Goal: Communication & Community: Answer question/provide support

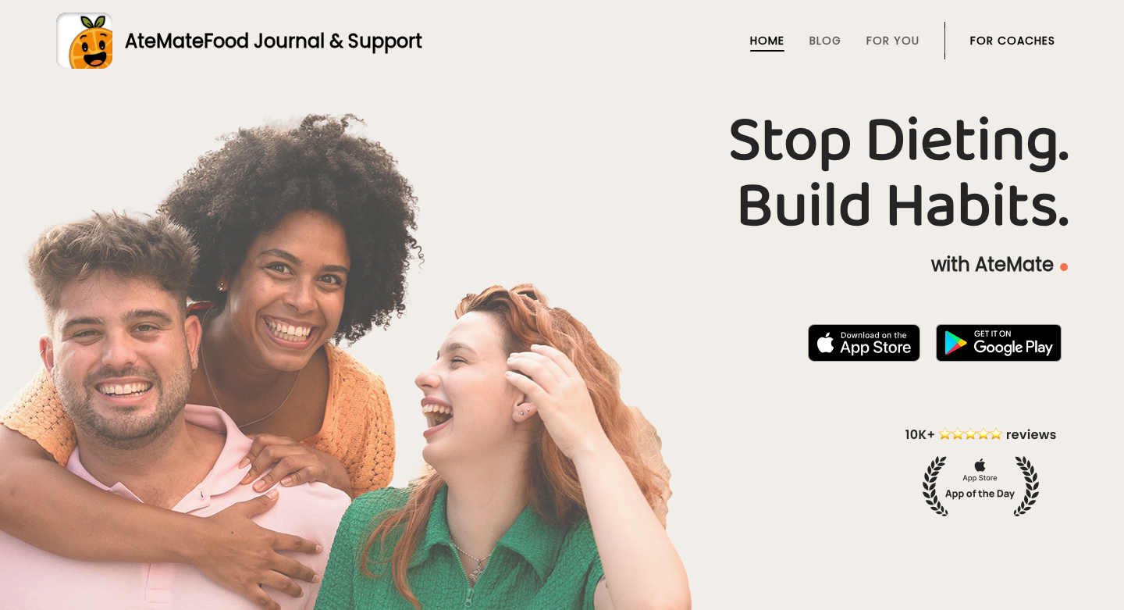
click at [1001, 43] on link "For Coaches" at bounding box center [1012, 40] width 85 height 12
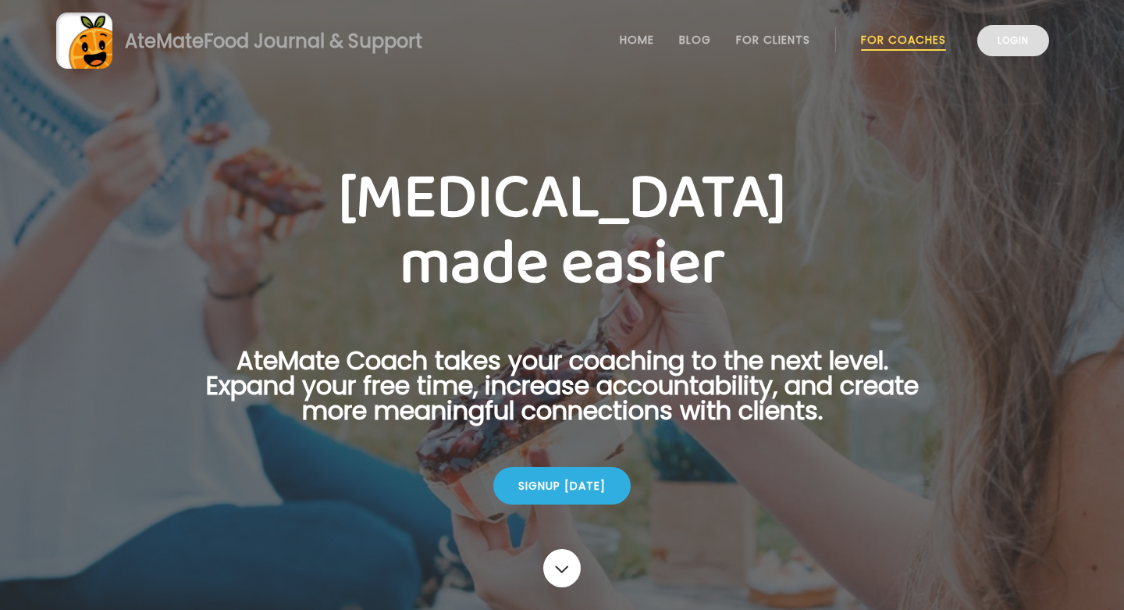
click at [986, 34] on link "Login" at bounding box center [1013, 40] width 72 height 31
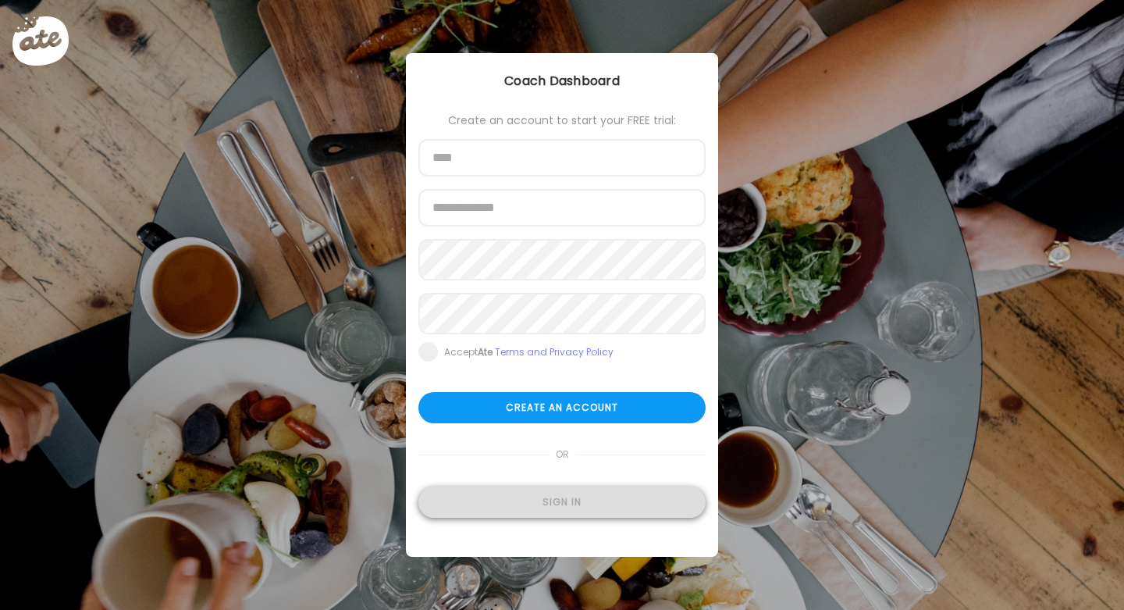
click at [567, 518] on div "Sign in" at bounding box center [561, 501] width 287 height 31
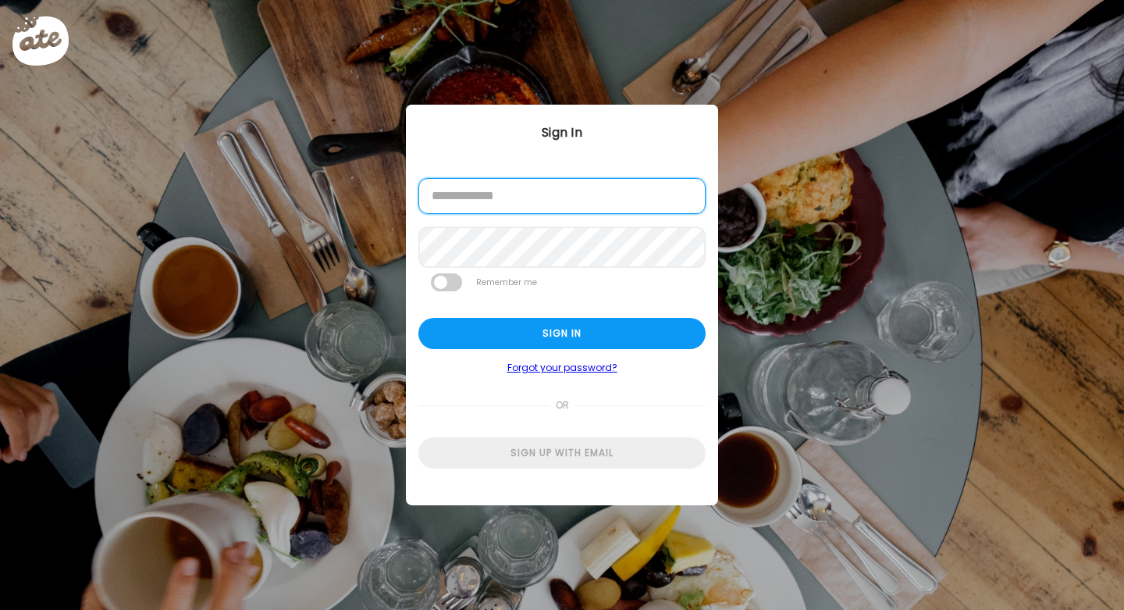
click at [564, 199] on input "email" at bounding box center [561, 196] width 287 height 36
type input "**********"
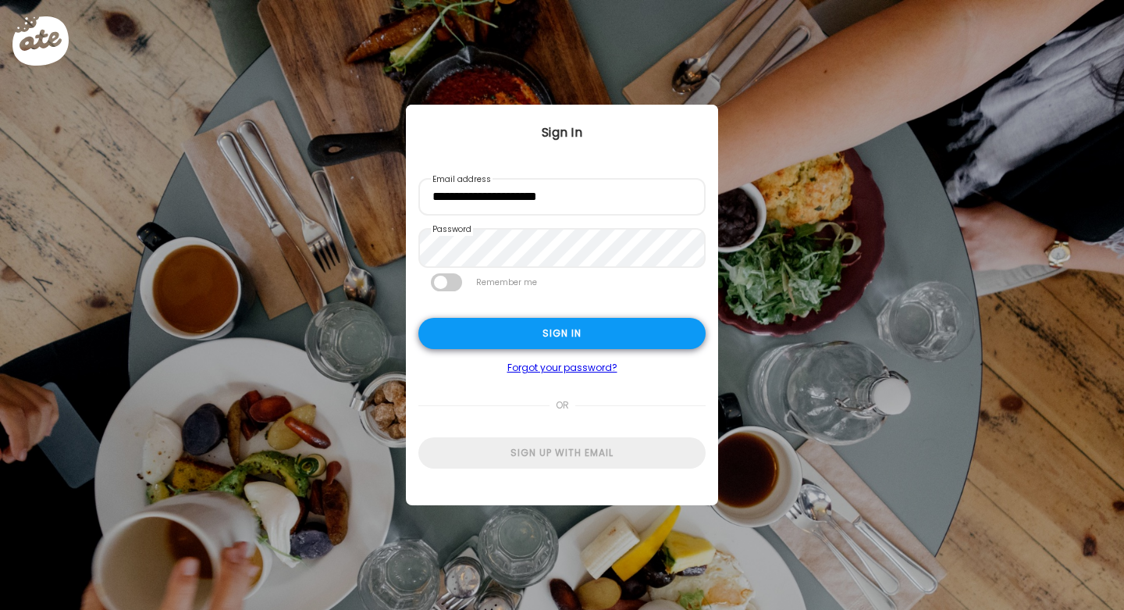
click at [503, 327] on div "Sign in" at bounding box center [561, 333] width 287 height 31
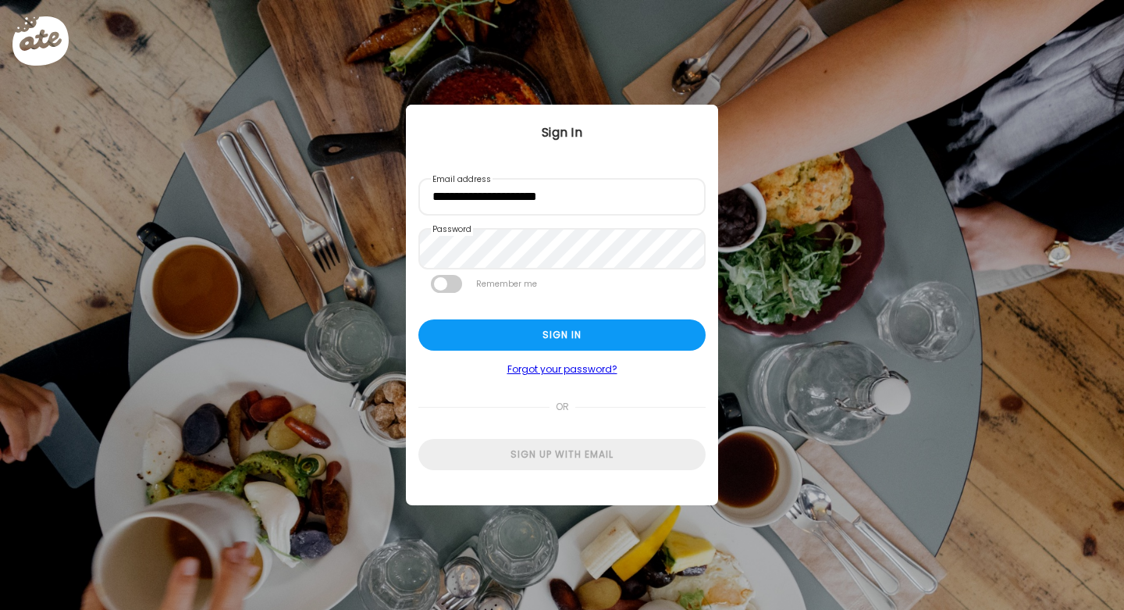
type input "**********"
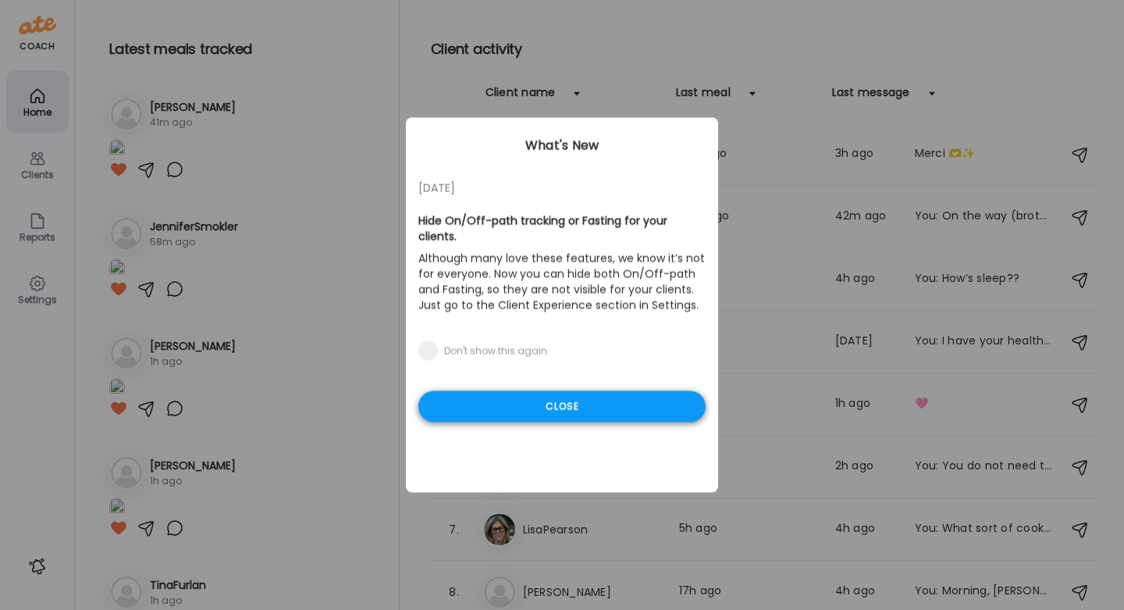
click at [519, 403] on div "Close" at bounding box center [561, 406] width 287 height 31
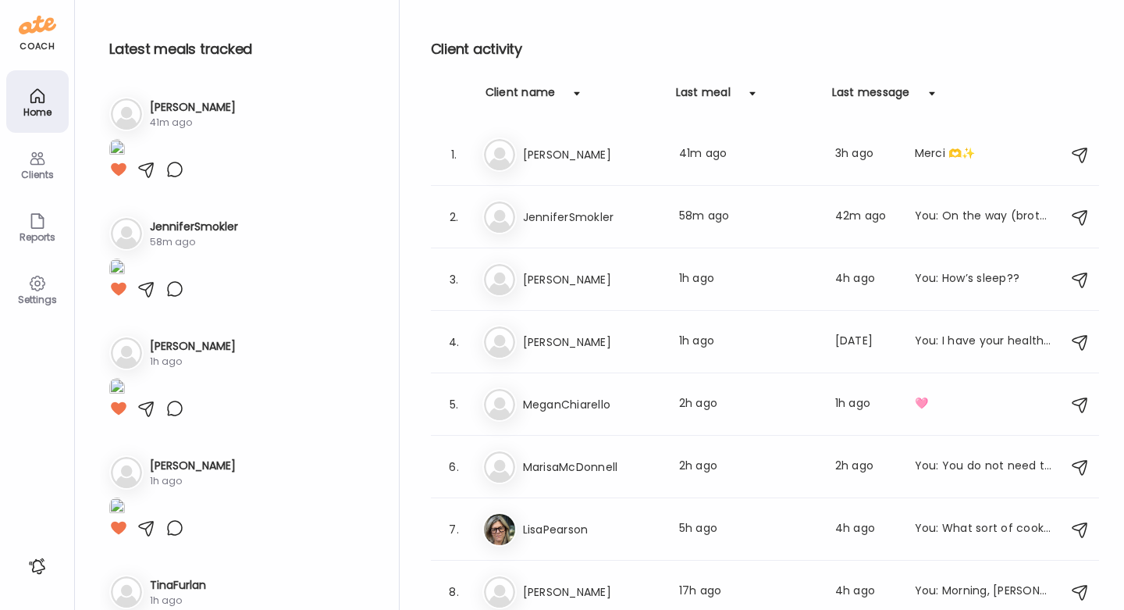
click at [51, 163] on div "Clients" at bounding box center [37, 164] width 62 height 62
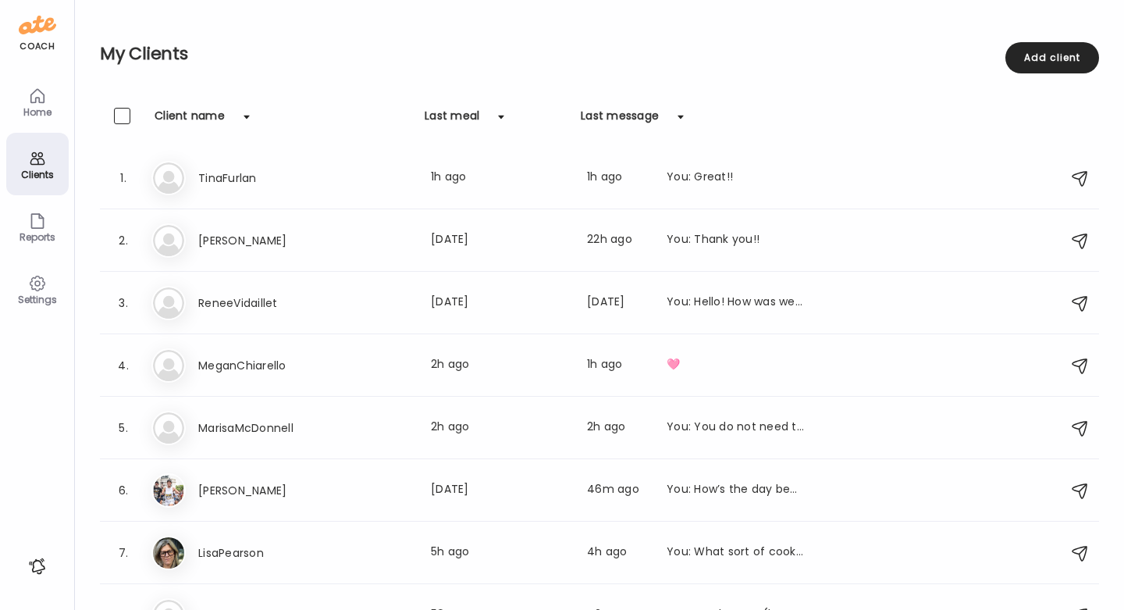
click at [44, 116] on div "Home" at bounding box center [37, 112] width 56 height 10
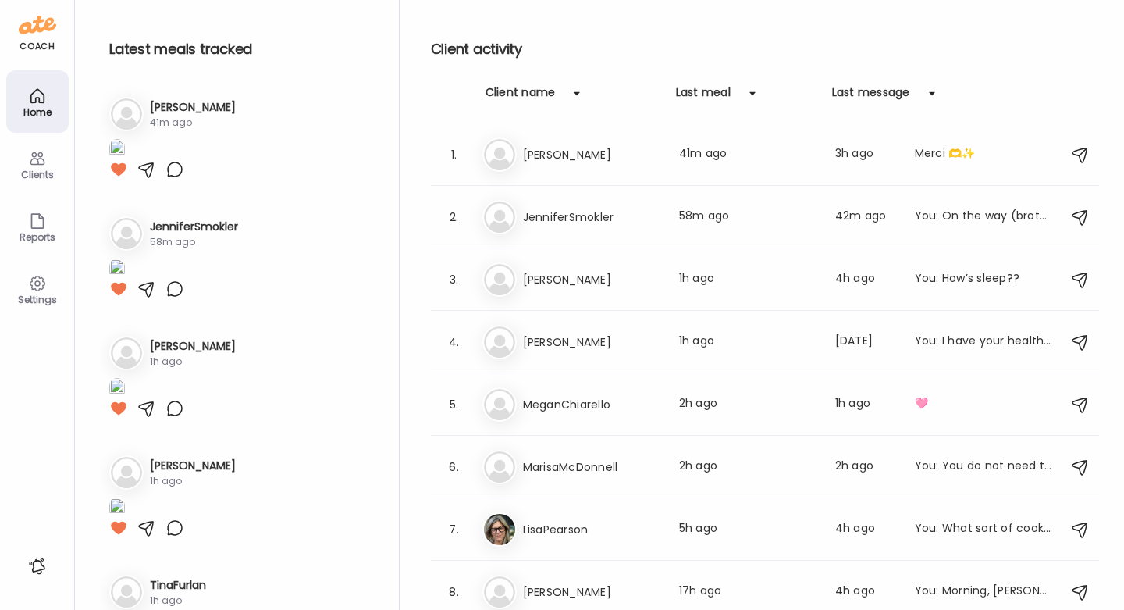
click at [125, 160] on img at bounding box center [117, 149] width 16 height 21
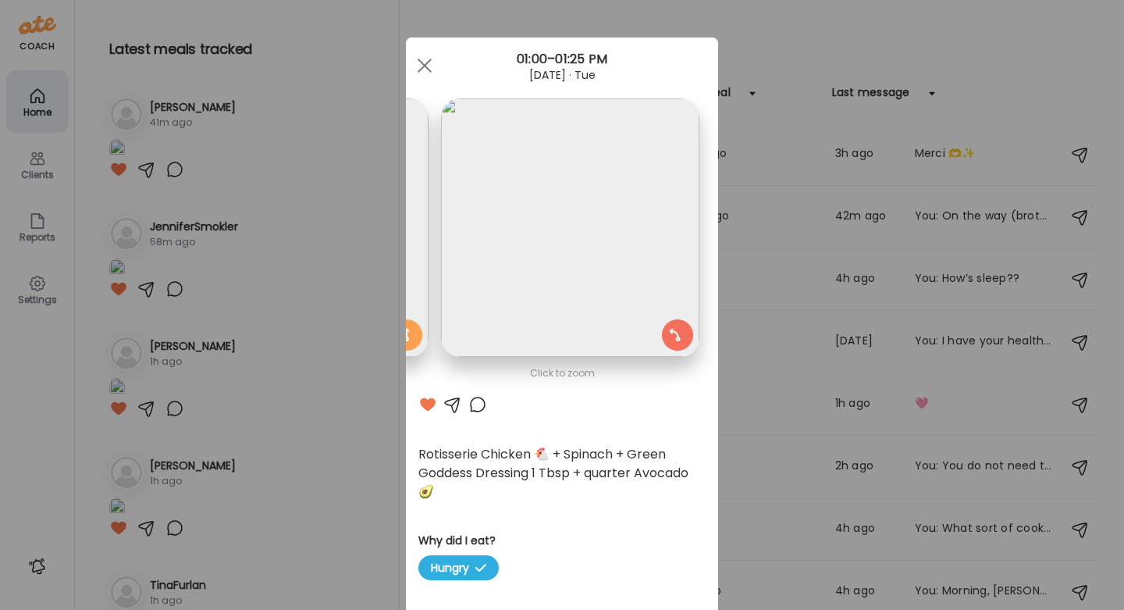
scroll to position [0, 254]
click at [532, 265] on img at bounding box center [570, 227] width 258 height 258
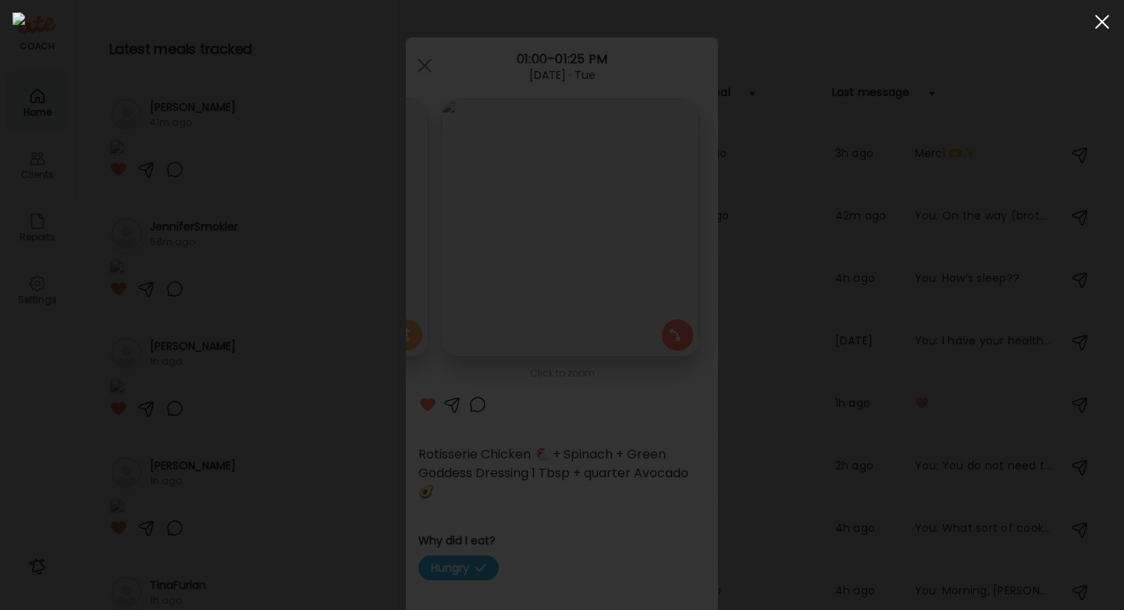
click at [1094, 20] on div at bounding box center [1102, 21] width 31 height 31
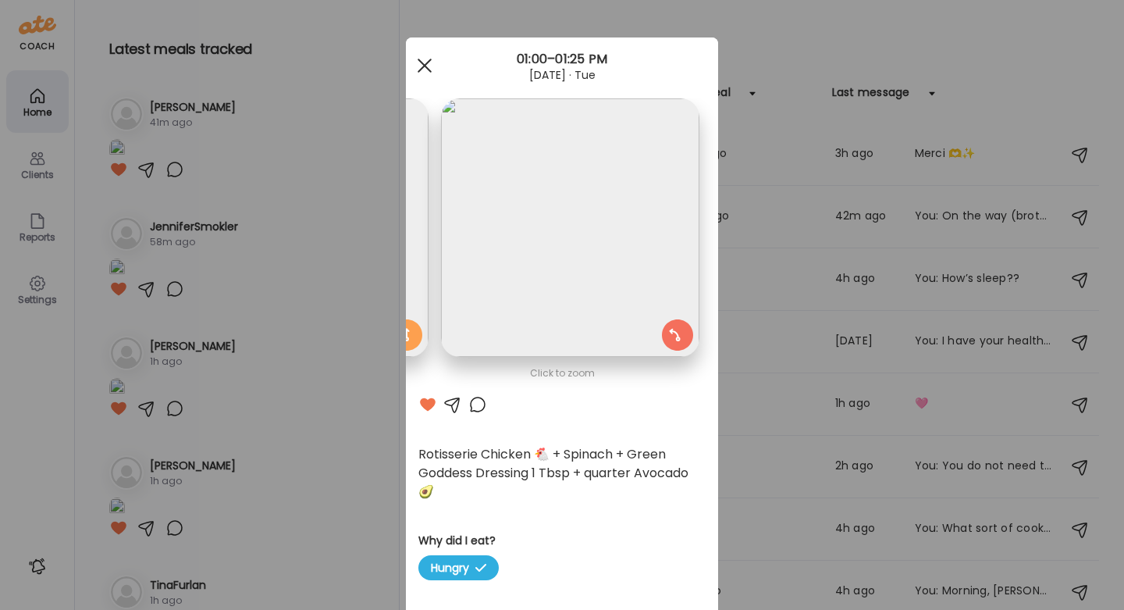
click at [427, 69] on div at bounding box center [424, 65] width 31 height 31
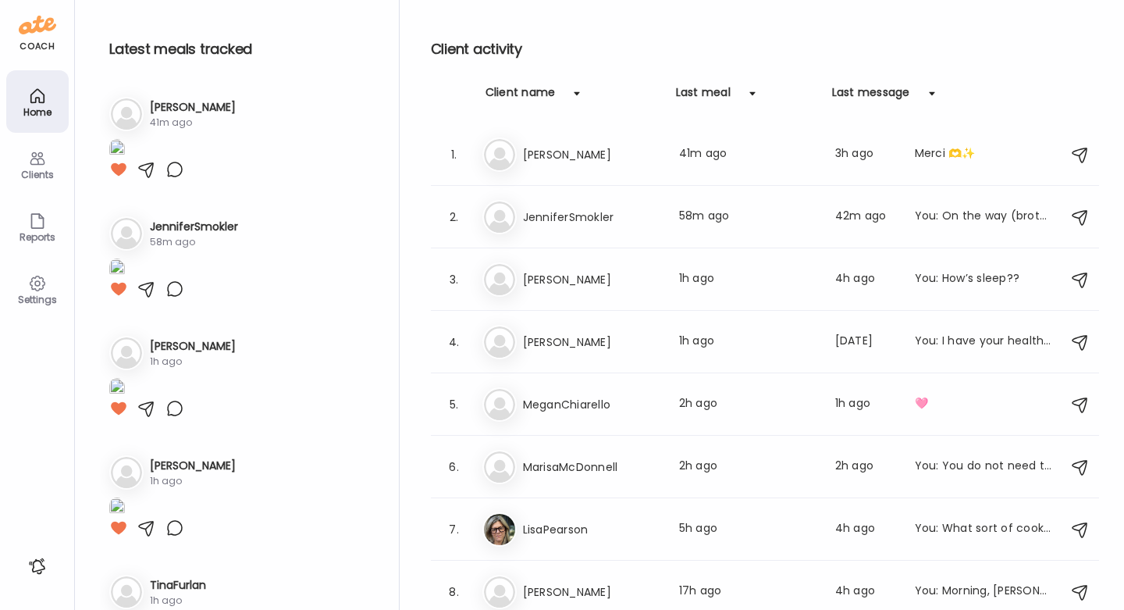
click at [40, 174] on div "Clients" at bounding box center [37, 174] width 56 height 10
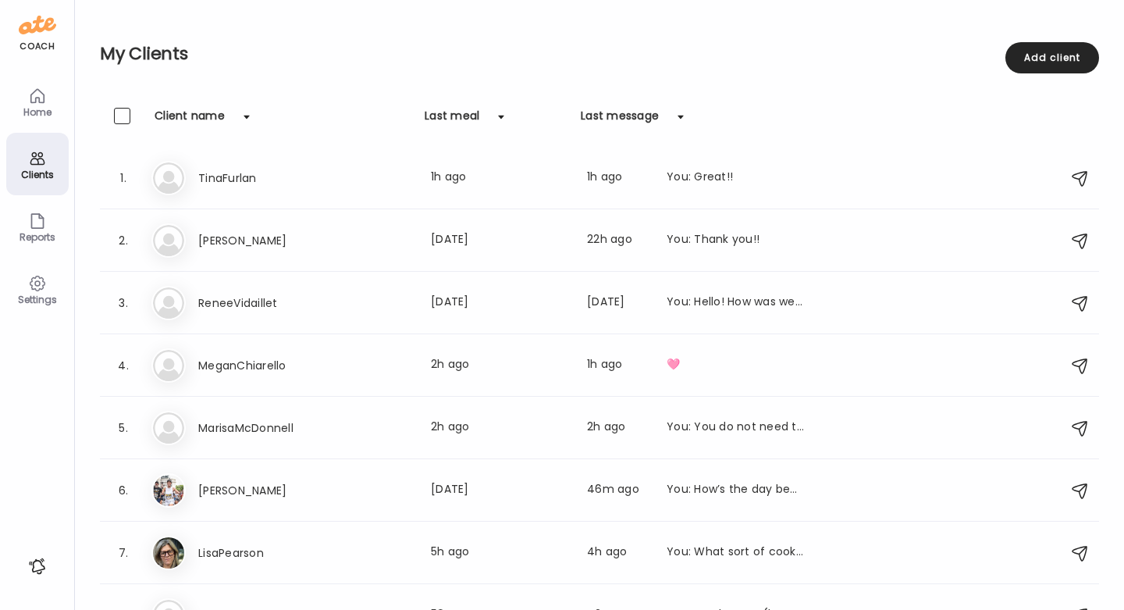
scroll to position [0, 0]
click at [21, 93] on div "Home" at bounding box center [37, 101] width 62 height 62
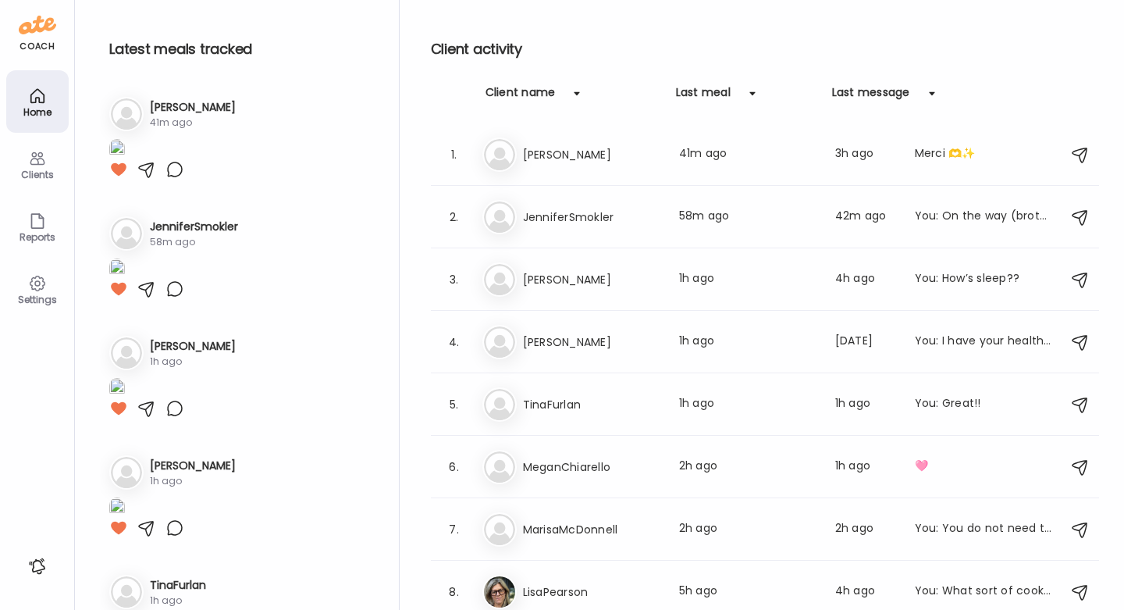
click at [36, 144] on div "Clients" at bounding box center [37, 164] width 62 height 62
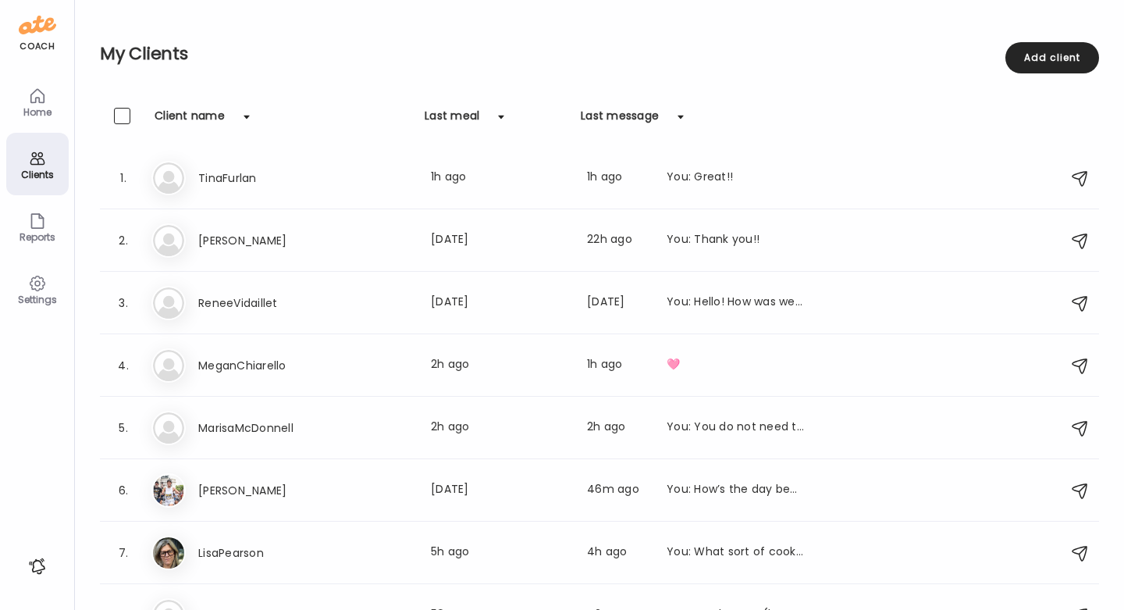
click at [33, 94] on icon at bounding box center [37, 96] width 19 height 19
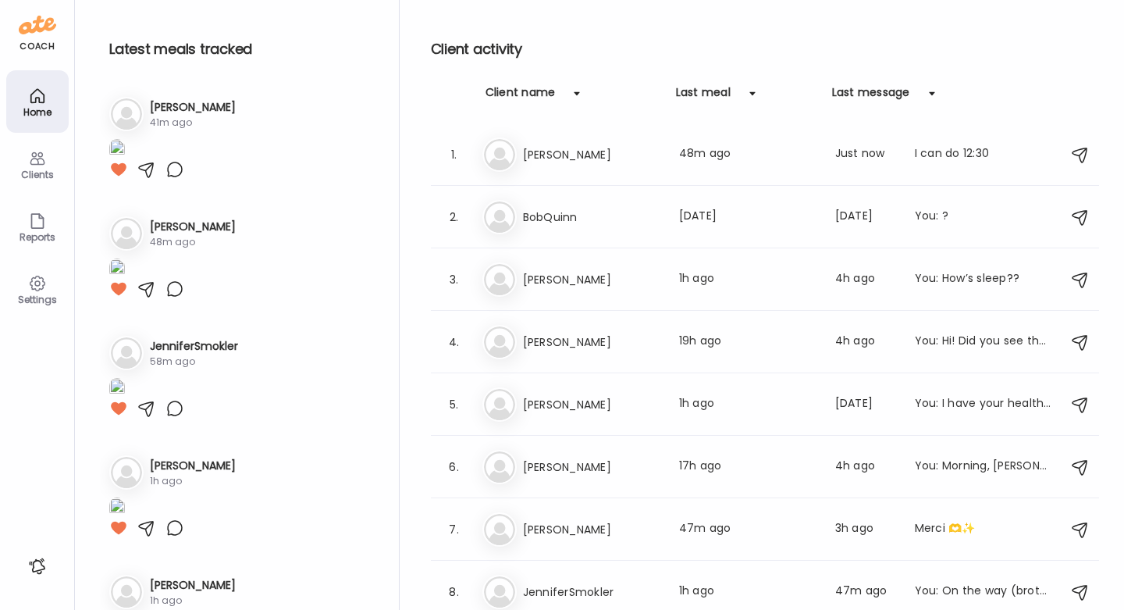
click at [38, 148] on div "Clients" at bounding box center [37, 164] width 62 height 62
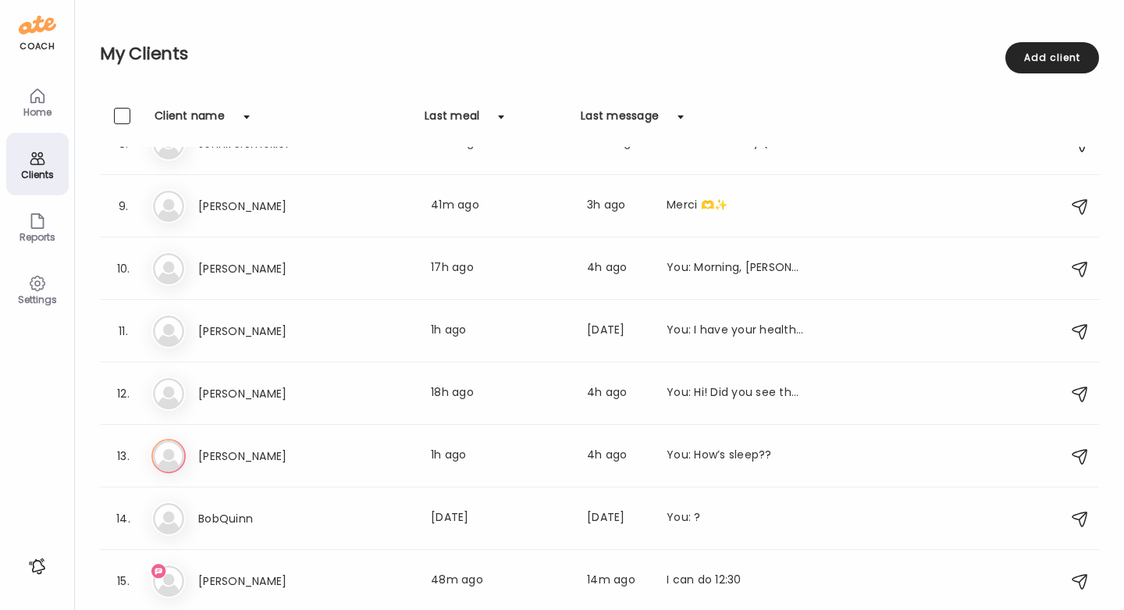
scroll to position [471, 0]
click at [678, 565] on div "An Anne Last meal: 48m ago Last message: 14m ago I can do 12:30" at bounding box center [601, 581] width 901 height 34
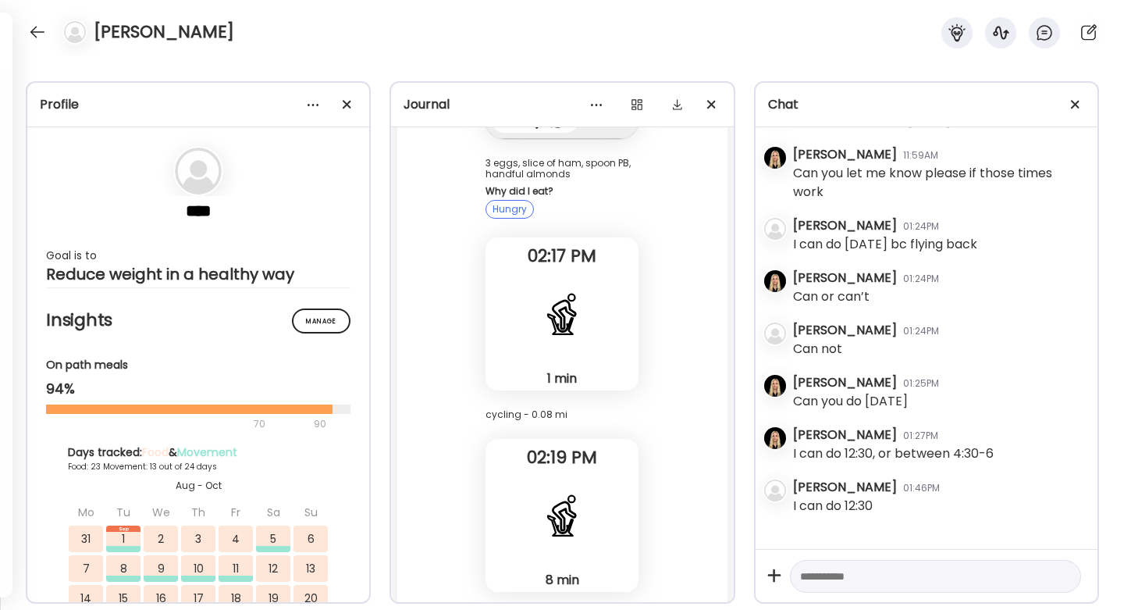
scroll to position [126572, 0]
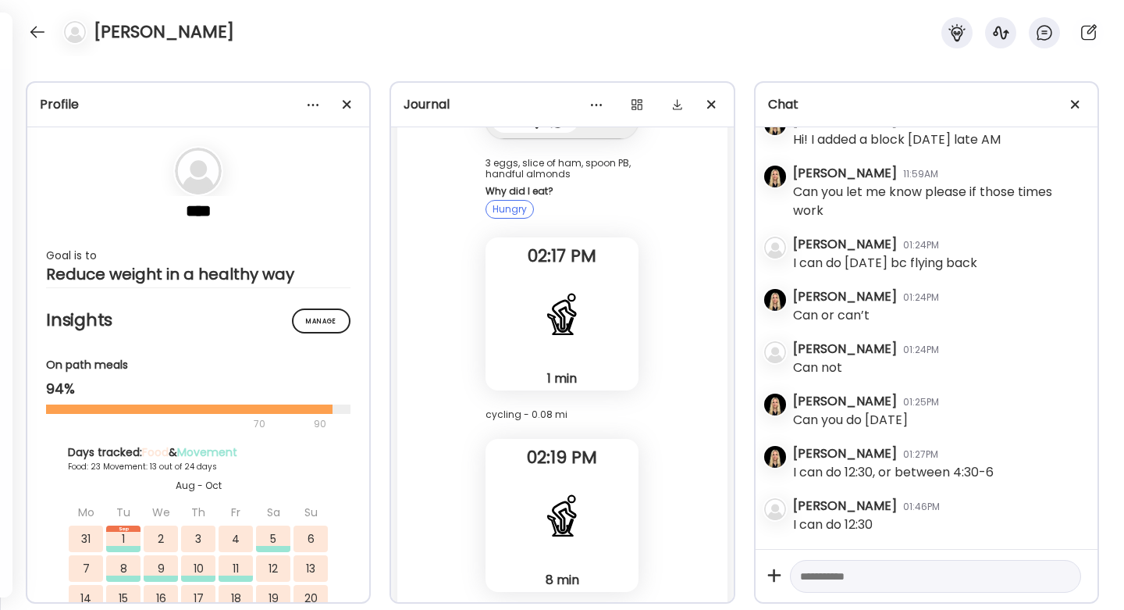
click at [854, 567] on textarea at bounding box center [921, 576] width 243 height 19
click at [38, 31] on div at bounding box center [37, 32] width 25 height 25
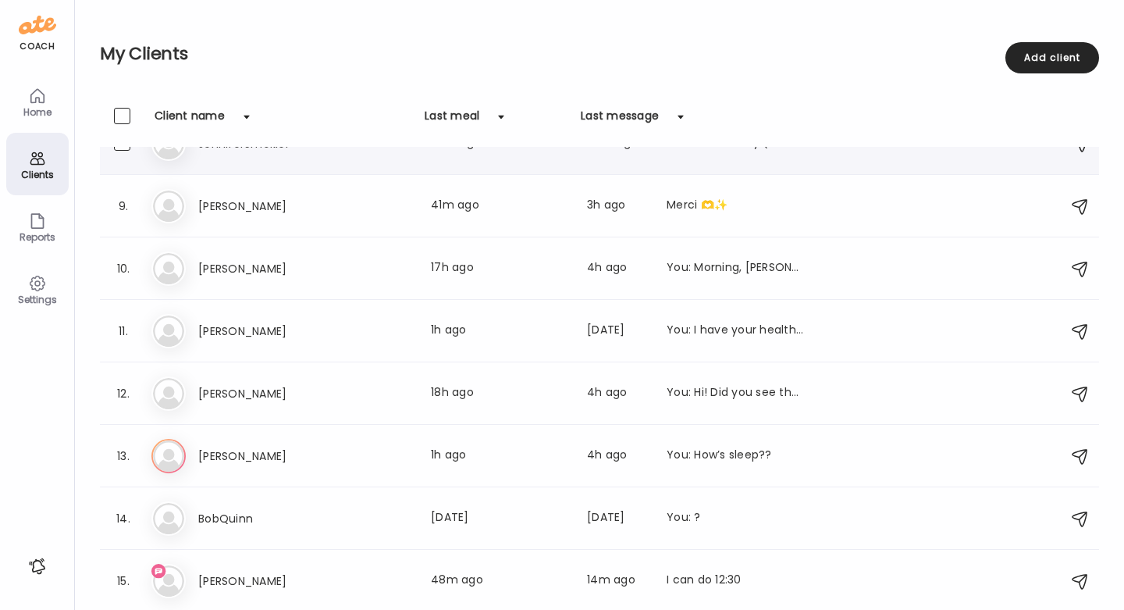
scroll to position [471, 0]
click at [698, 575] on div "I can do 12:30" at bounding box center [735, 580] width 137 height 19
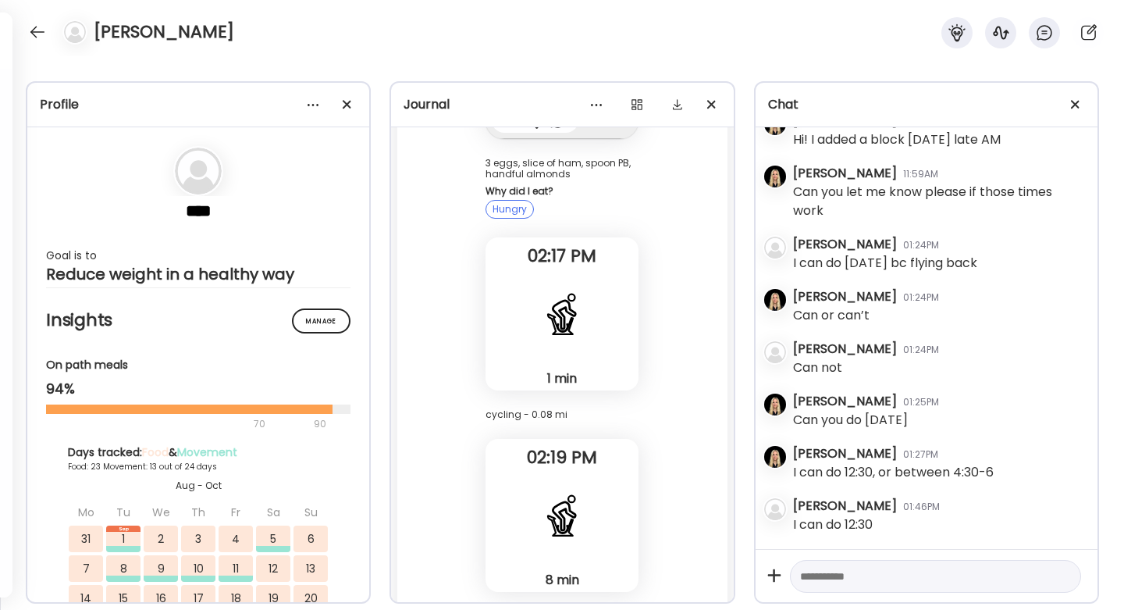
scroll to position [31215, 0]
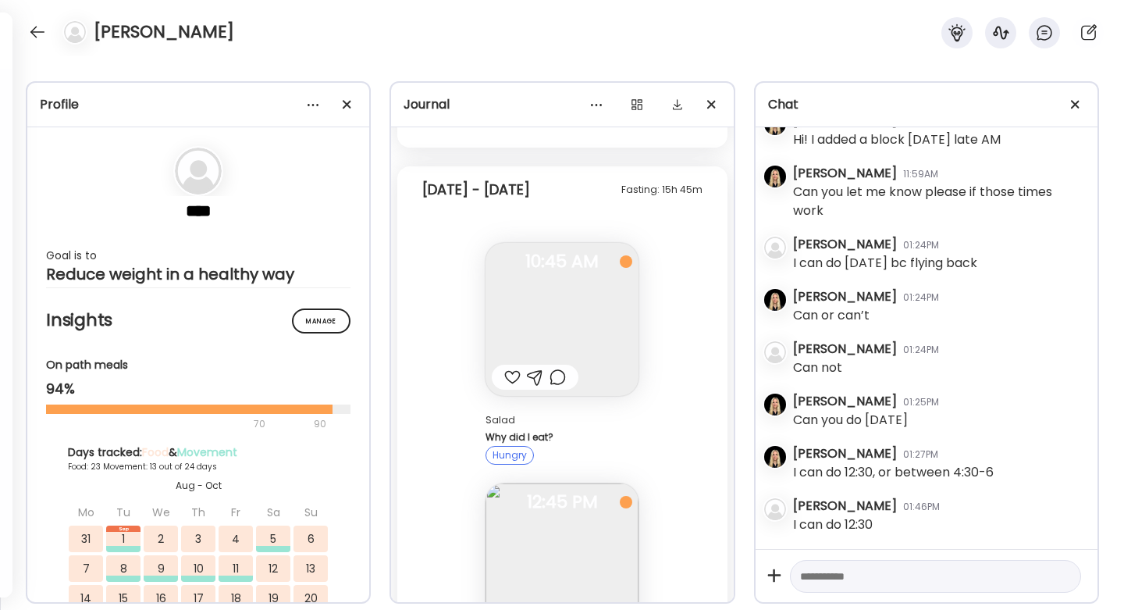
click at [942, 571] on textarea at bounding box center [921, 576] width 243 height 19
type textarea "**********"
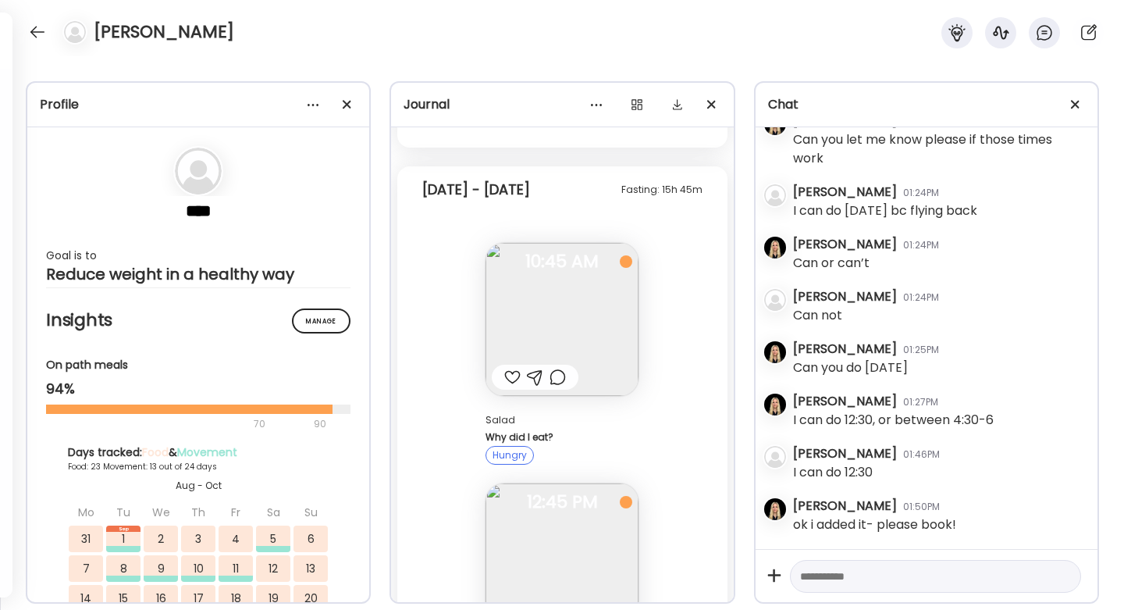
scroll to position [126624, 0]
click at [48, 27] on div at bounding box center [37, 32] width 25 height 25
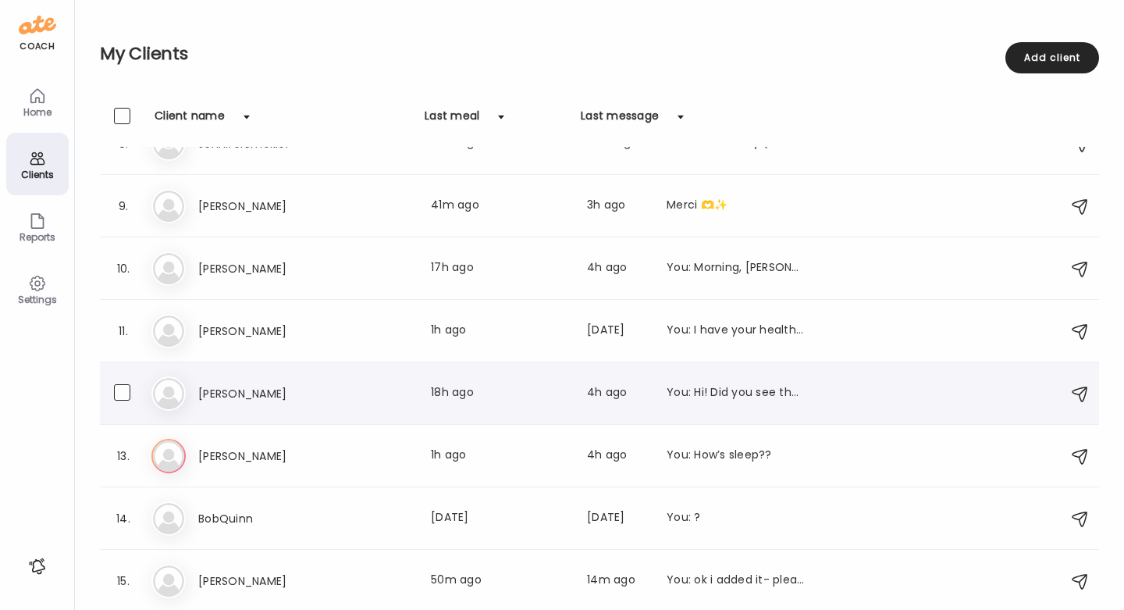
scroll to position [-54, 0]
